Goal: Task Accomplishment & Management: Manage account settings

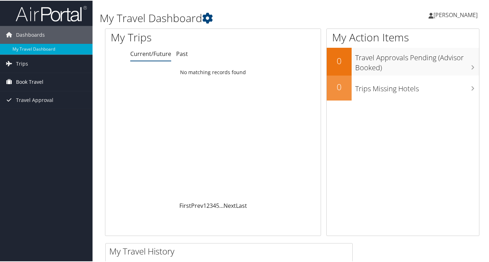
click at [36, 78] on span "Book Travel" at bounding box center [29, 81] width 27 height 18
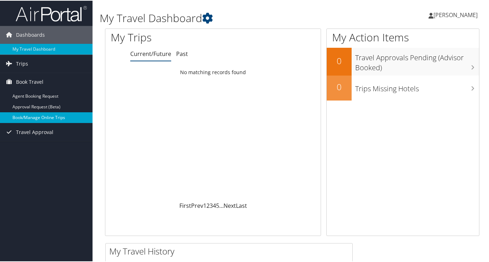
click at [37, 115] on link "Book/Manage Online Trips" at bounding box center [46, 116] width 93 height 11
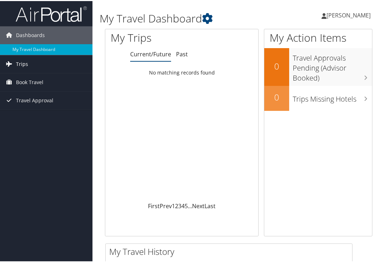
click at [31, 66] on link "Trips" at bounding box center [46, 63] width 93 height 18
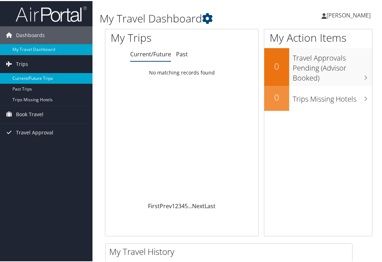
click at [28, 77] on link "Current/Future Trips" at bounding box center [46, 77] width 93 height 11
